Goal: Task Accomplishment & Management: Complete application form

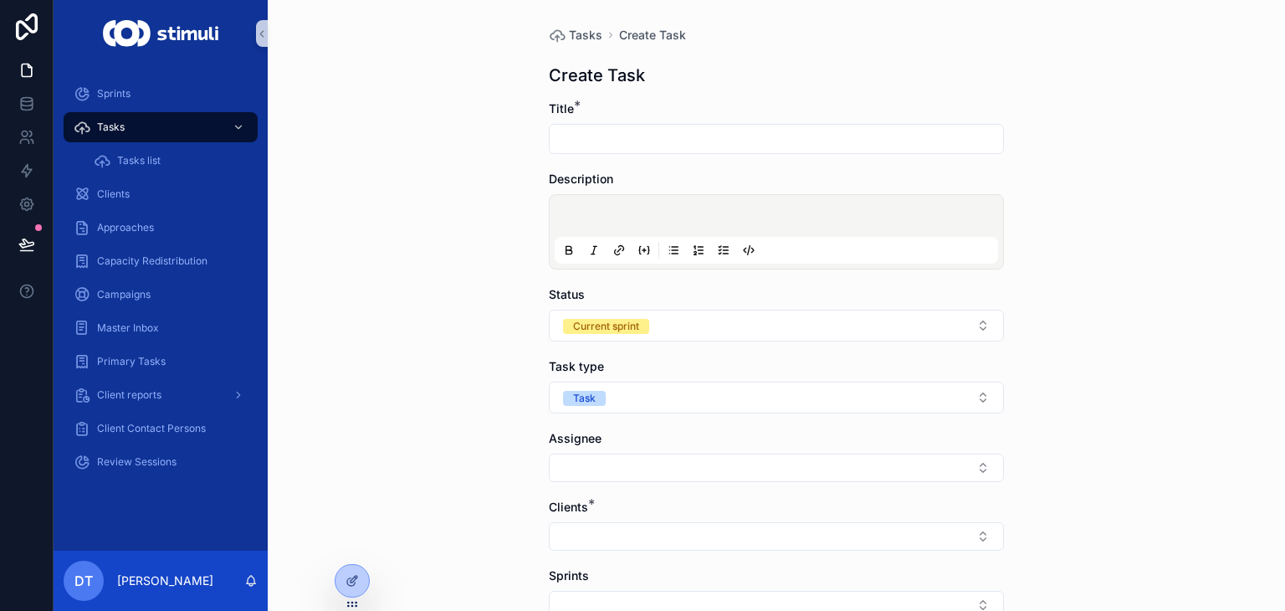
click at [605, 134] on input "scrollable content" at bounding box center [776, 138] width 453 height 23
type input "*"
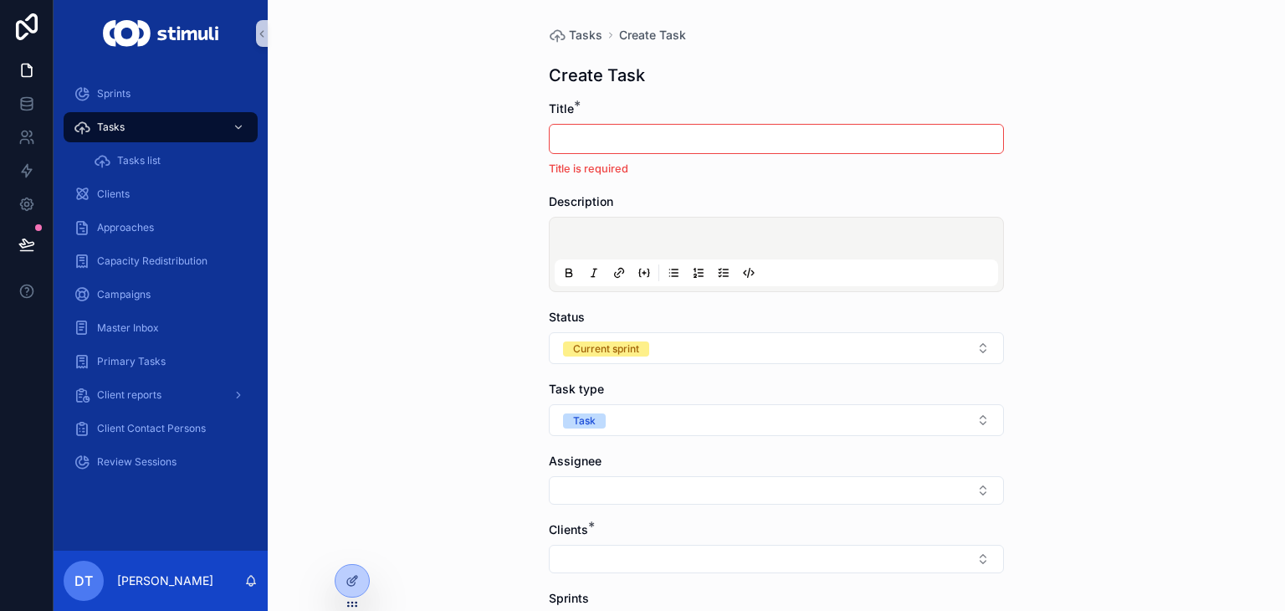
click at [702, 254] on div "scrollable content" at bounding box center [776, 255] width 443 height 64
click at [703, 232] on div "scrollable content" at bounding box center [776, 255] width 443 height 64
click at [569, 242] on p "scrollable content" at bounding box center [779, 241] width 443 height 17
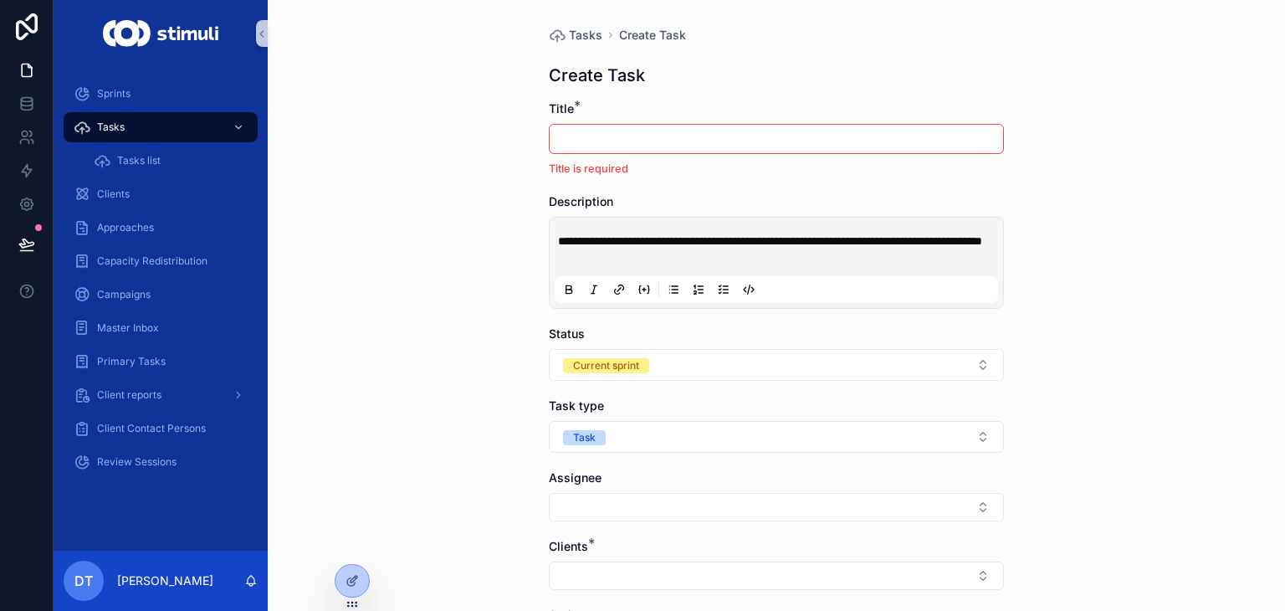
click at [662, 131] on input "scrollable content" at bounding box center [776, 138] width 453 height 23
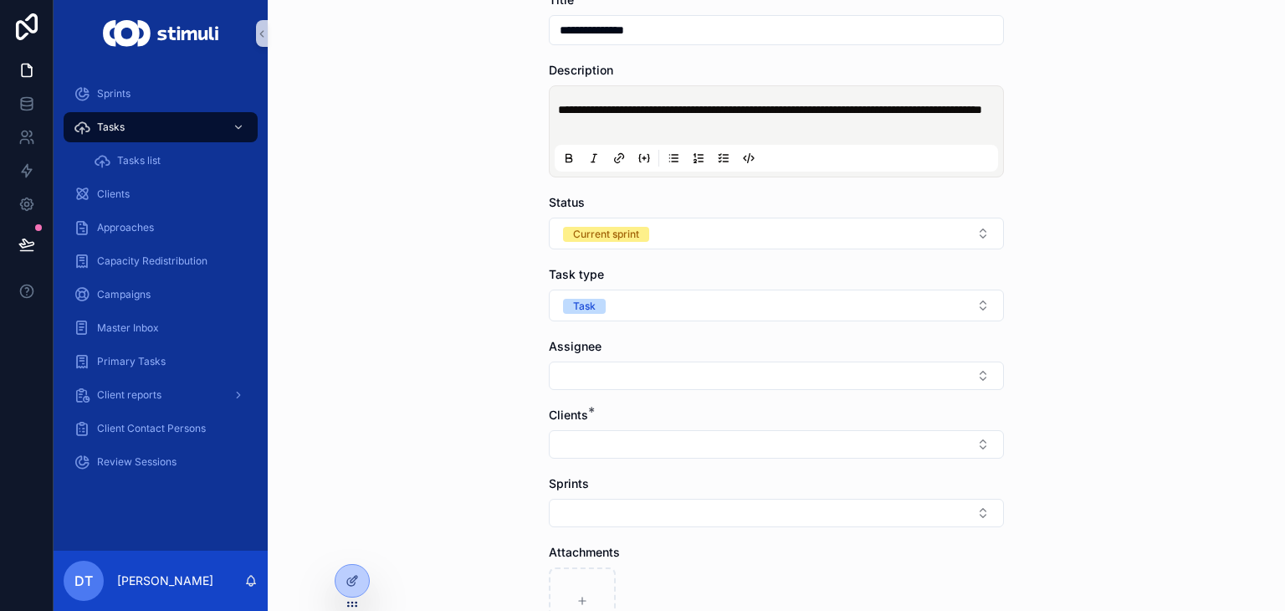
scroll to position [311, 0]
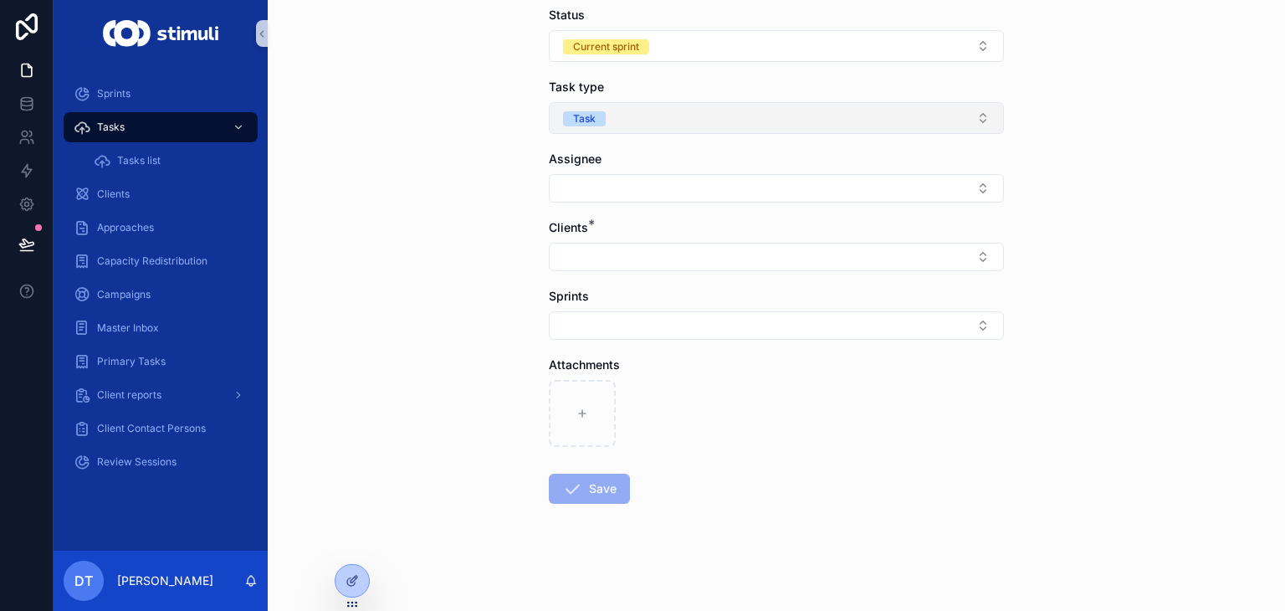
type input "**********"
click at [628, 125] on button "Task" at bounding box center [776, 118] width 455 height 32
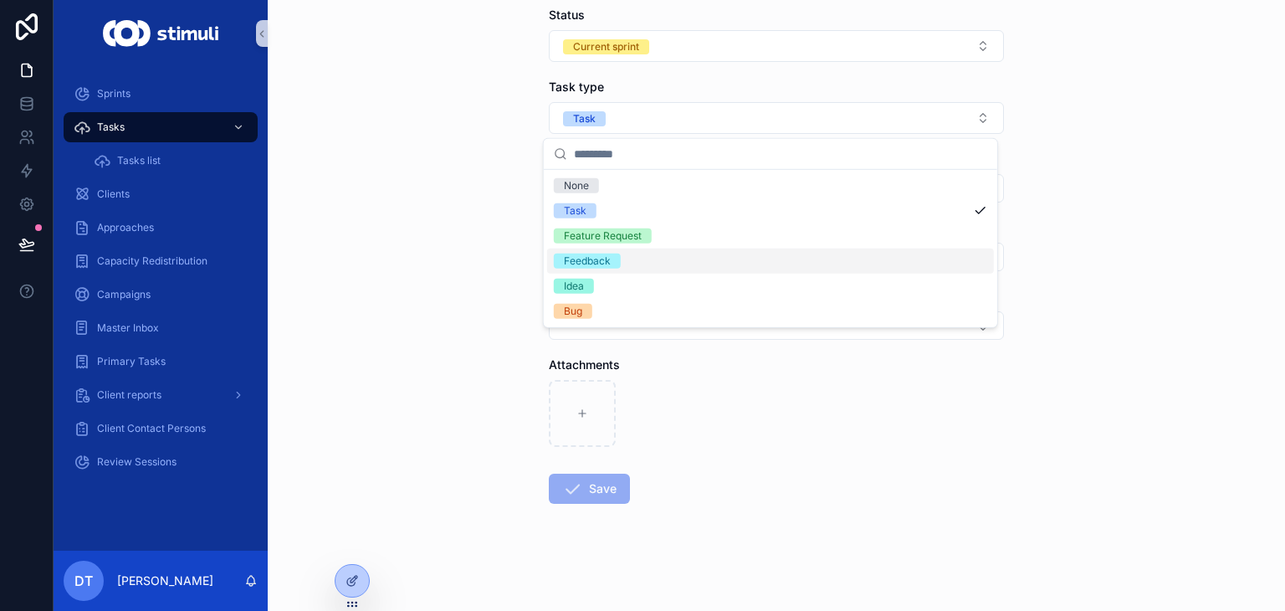
click at [622, 266] on div "Feedback" at bounding box center [770, 260] width 447 height 25
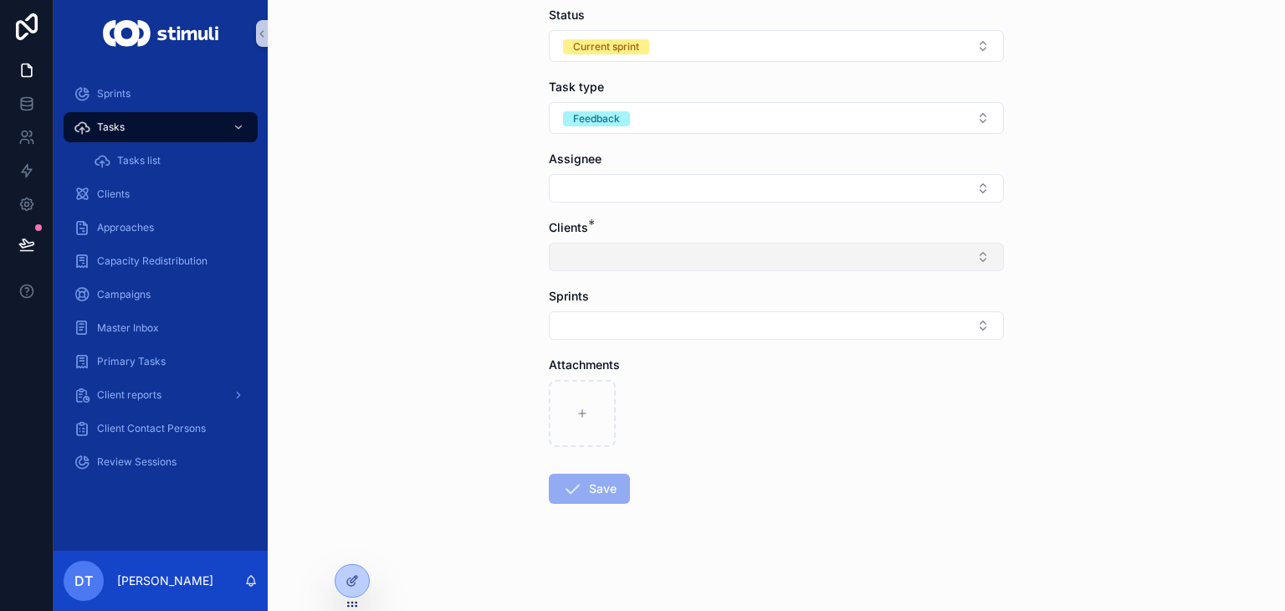
click at [603, 256] on button "Select Button" at bounding box center [776, 257] width 455 height 28
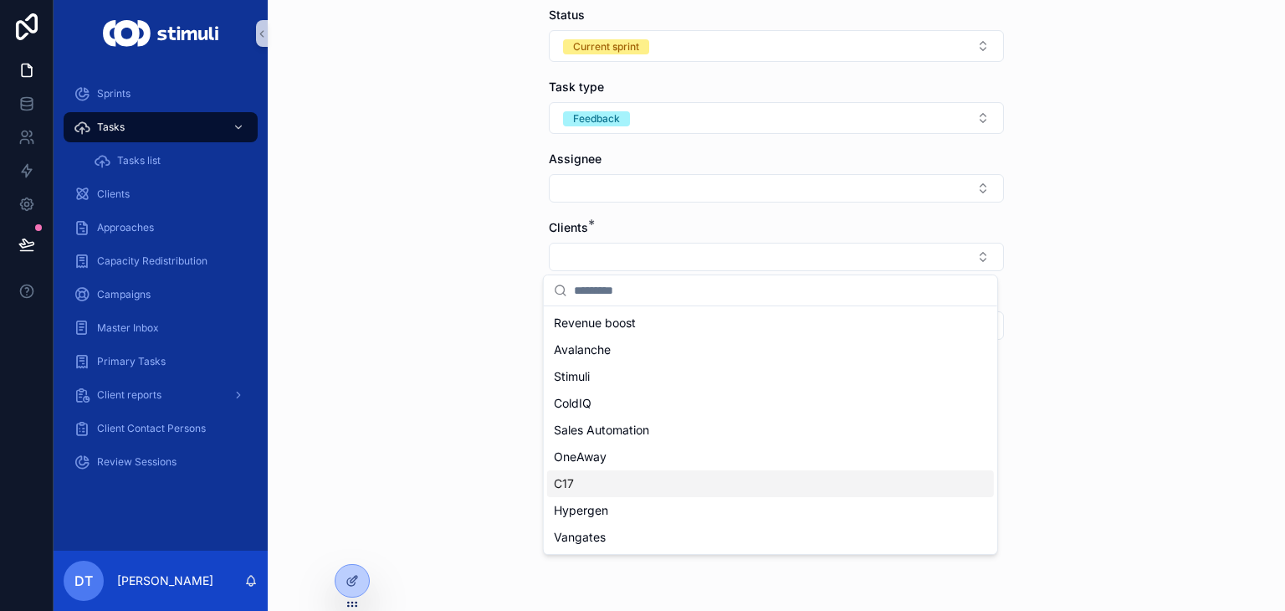
click at [605, 483] on div "C17" at bounding box center [770, 483] width 447 height 27
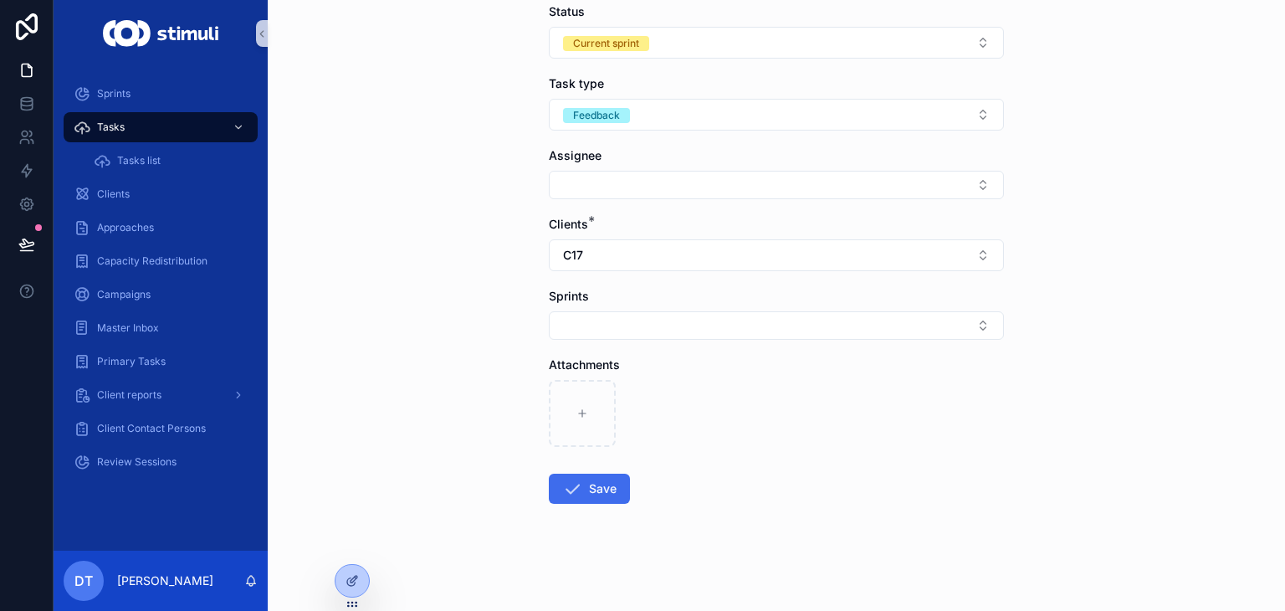
click at [596, 499] on button "Save" at bounding box center [589, 489] width 81 height 30
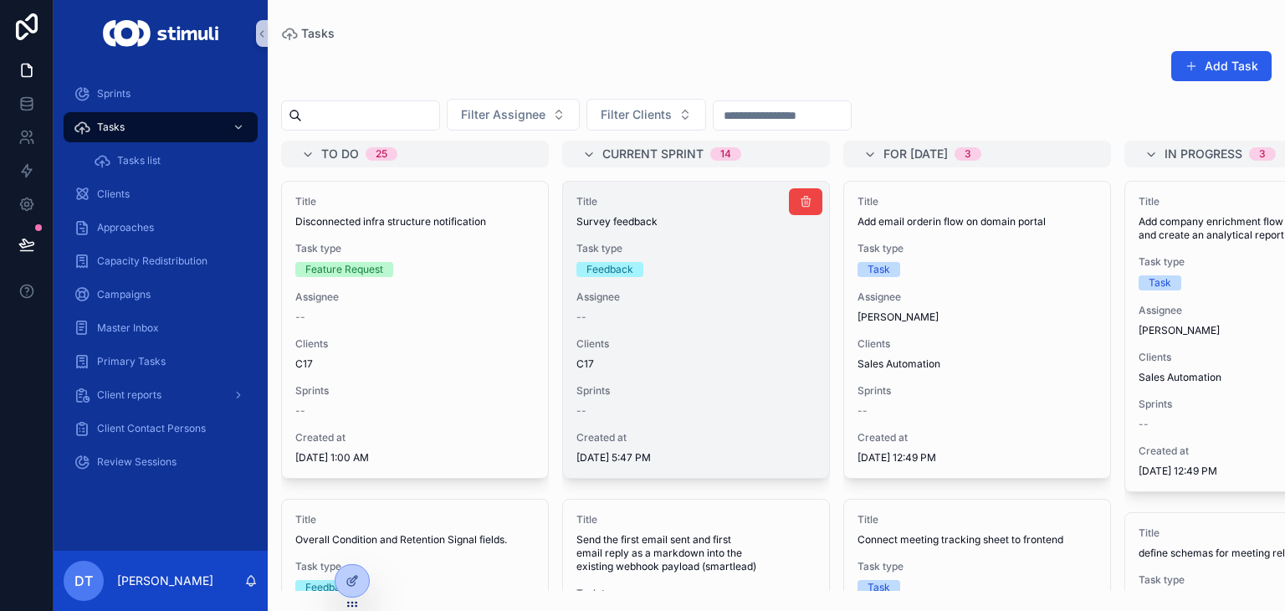
click at [676, 290] on span "Assignee" at bounding box center [695, 296] width 239 height 13
